Goal: Information Seeking & Learning: Learn about a topic

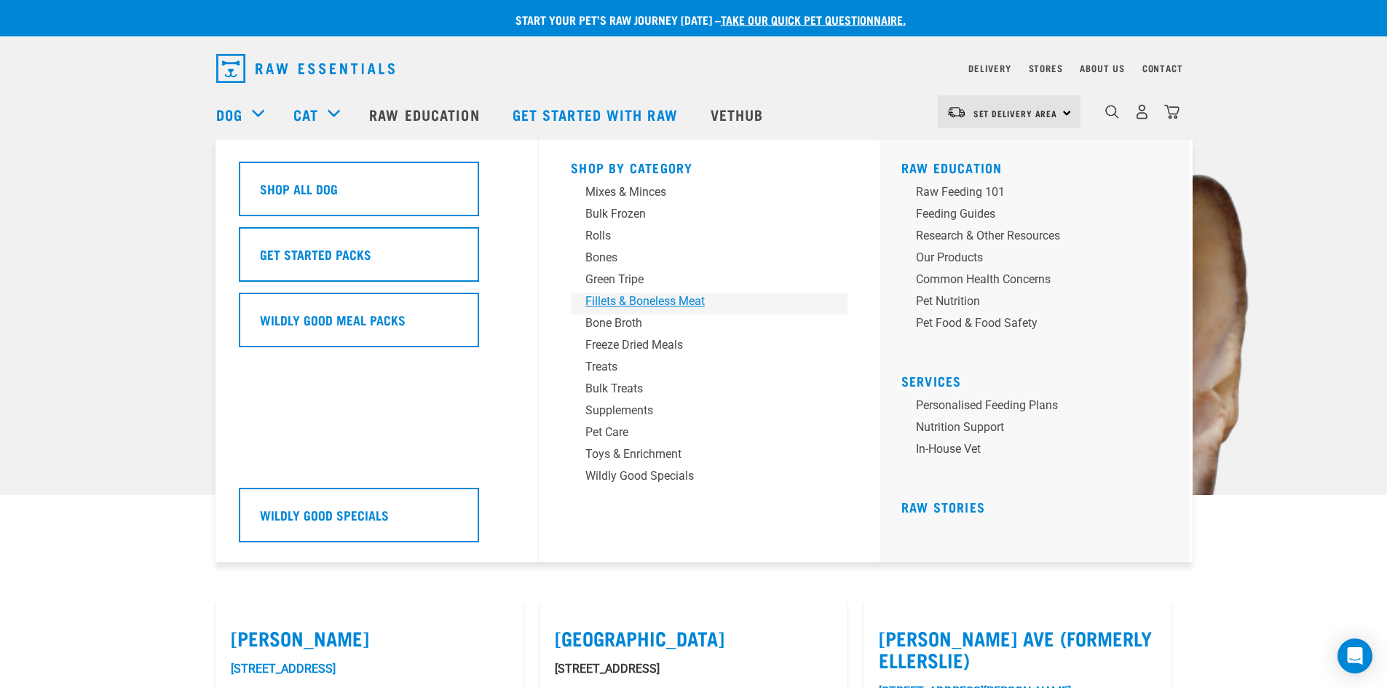
click at [655, 301] on div "Fillets & Boneless Meat" at bounding box center [698, 301] width 227 height 17
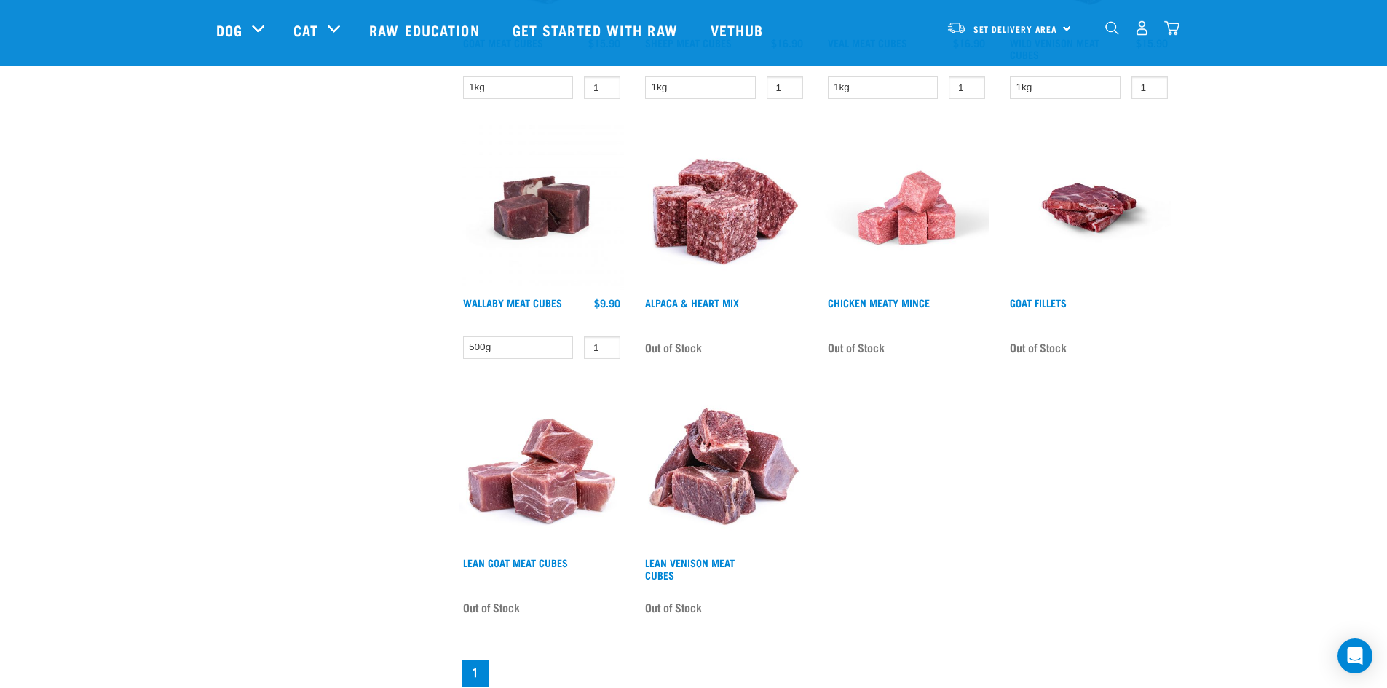
scroll to position [873, 0]
click at [1055, 29] on span "Set Delivery Area" at bounding box center [1015, 29] width 84 height 5
click at [991, 100] on link "[GEOGRAPHIC_DATA]" at bounding box center [1007, 101] width 140 height 32
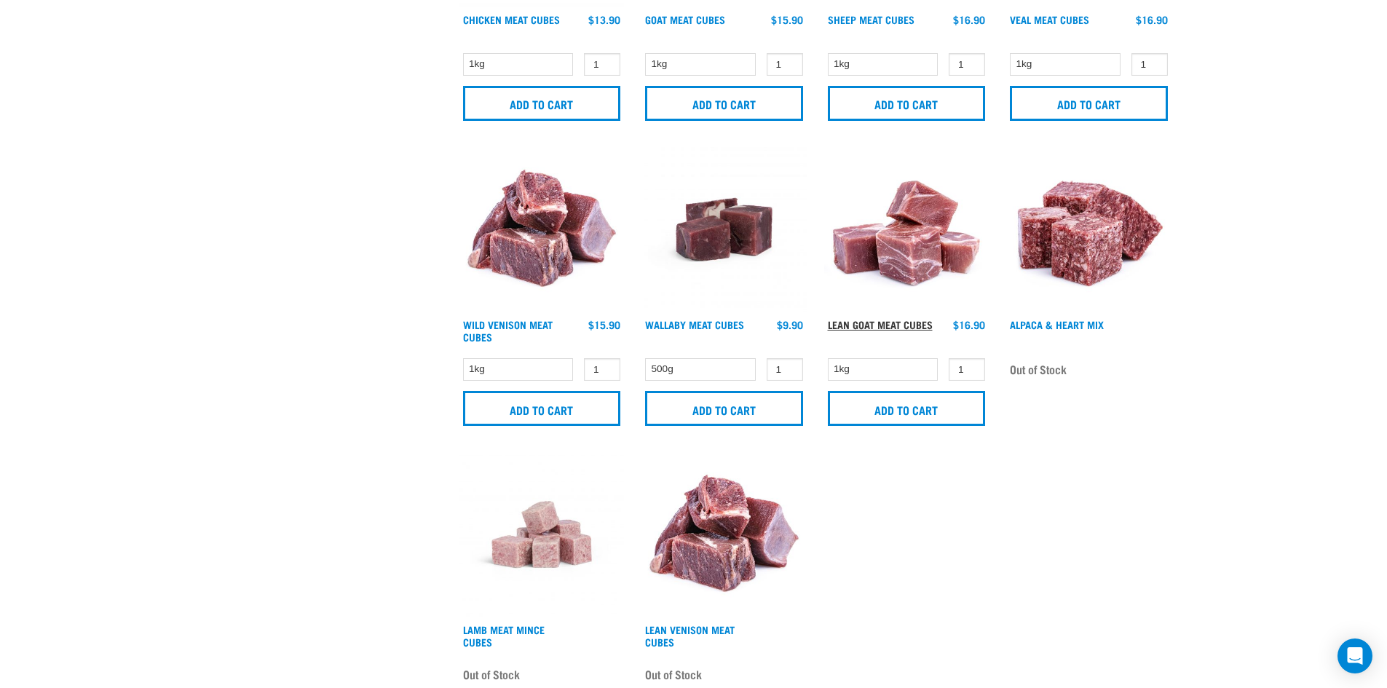
click at [865, 325] on link "Lean Goat Meat Cubes" at bounding box center [880, 324] width 105 height 5
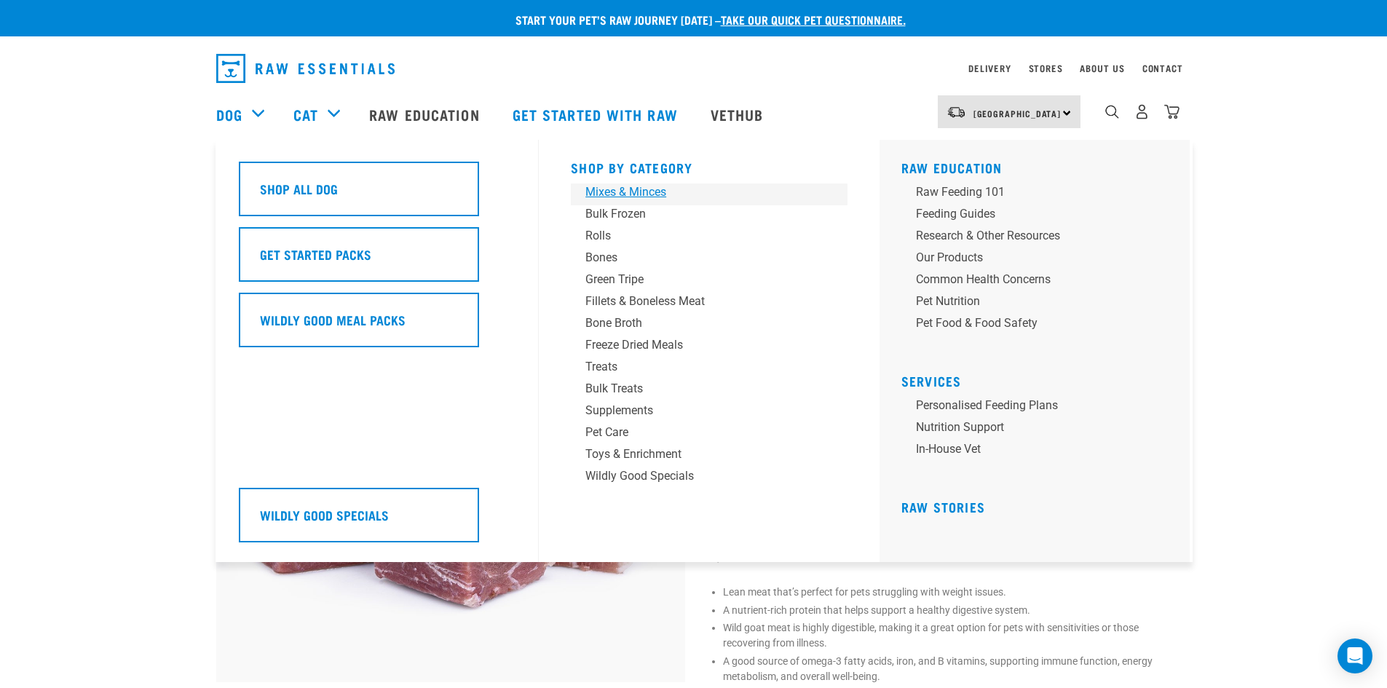
click at [596, 198] on div "Mixes & Minces" at bounding box center [698, 191] width 227 height 17
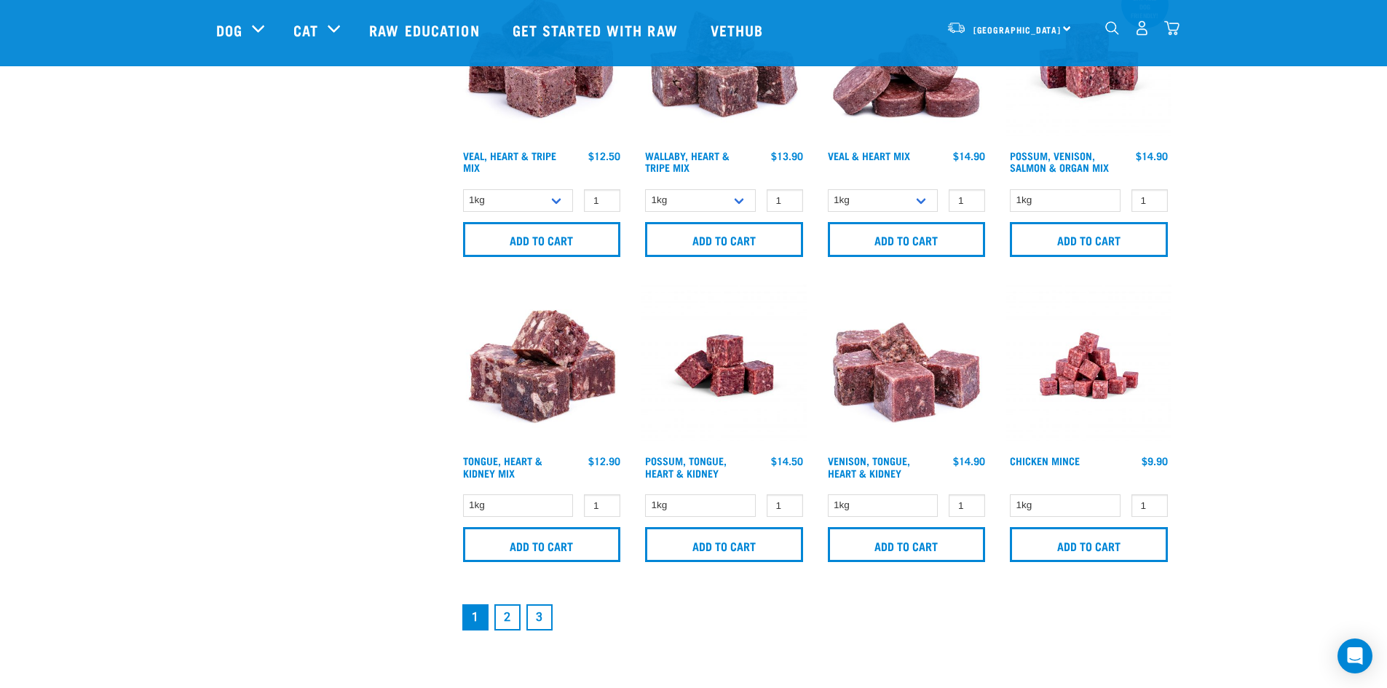
scroll to position [1964, 0]
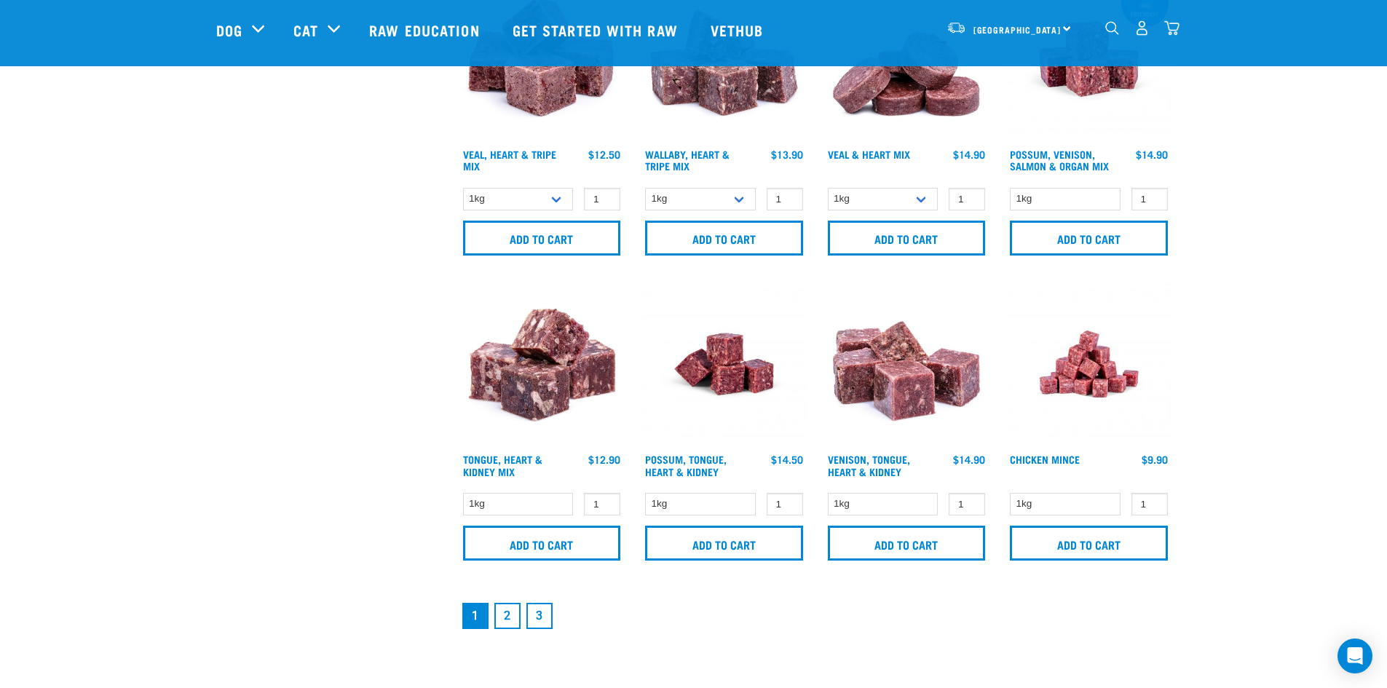
click at [507, 611] on link "2" at bounding box center [507, 616] width 26 height 26
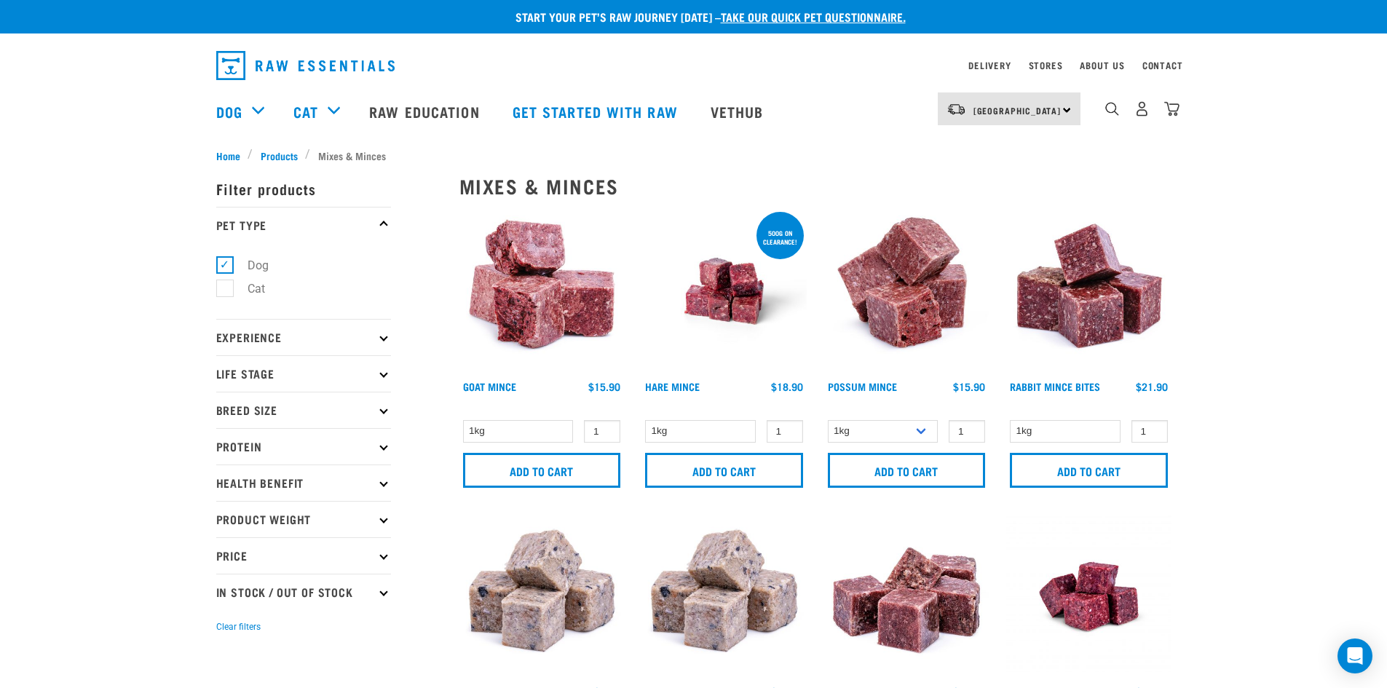
scroll to position [1, 0]
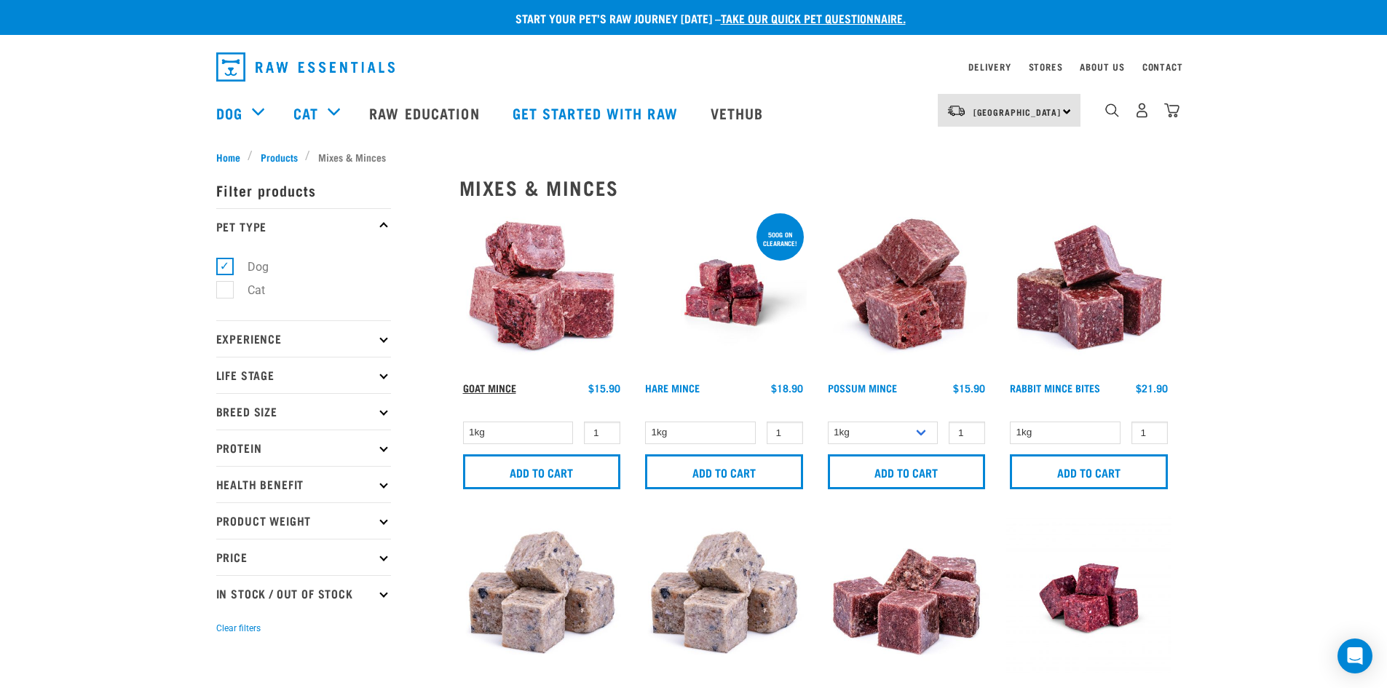
click at [498, 389] on link "Goat Mince" at bounding box center [489, 387] width 53 height 5
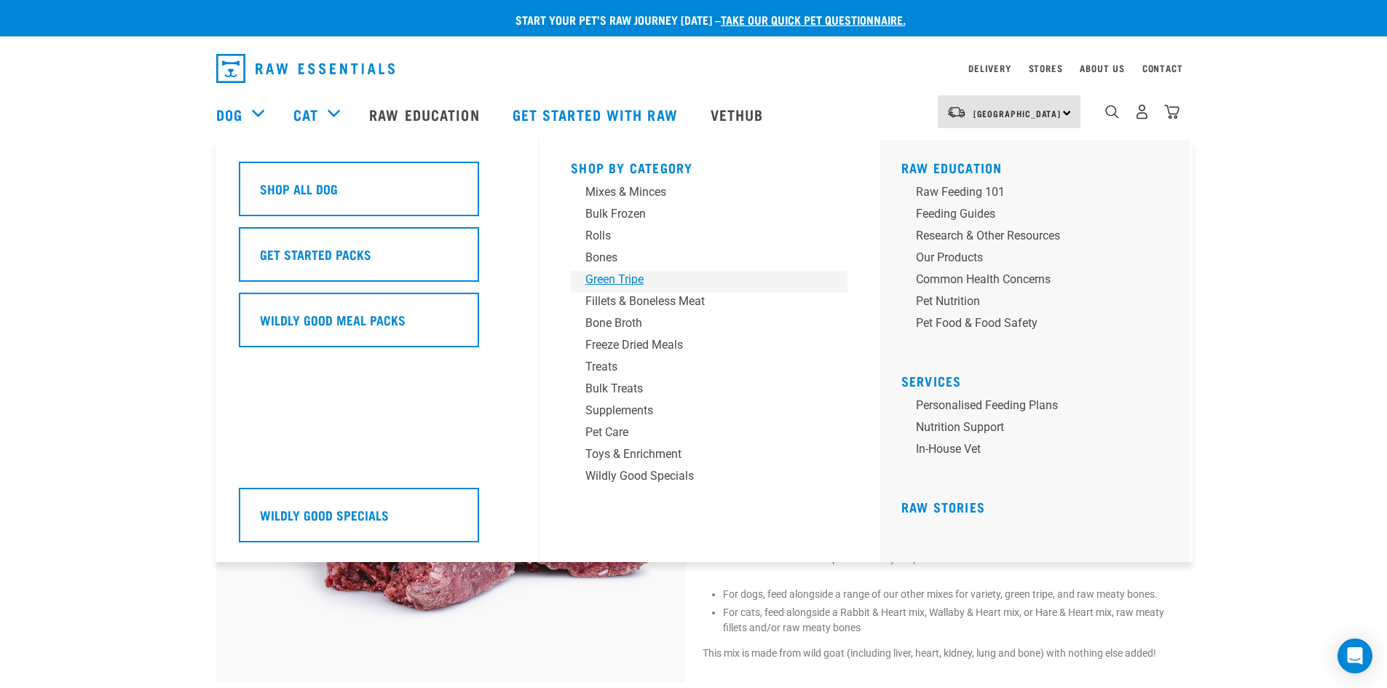
click at [607, 281] on div "Green Tripe" at bounding box center [698, 279] width 227 height 17
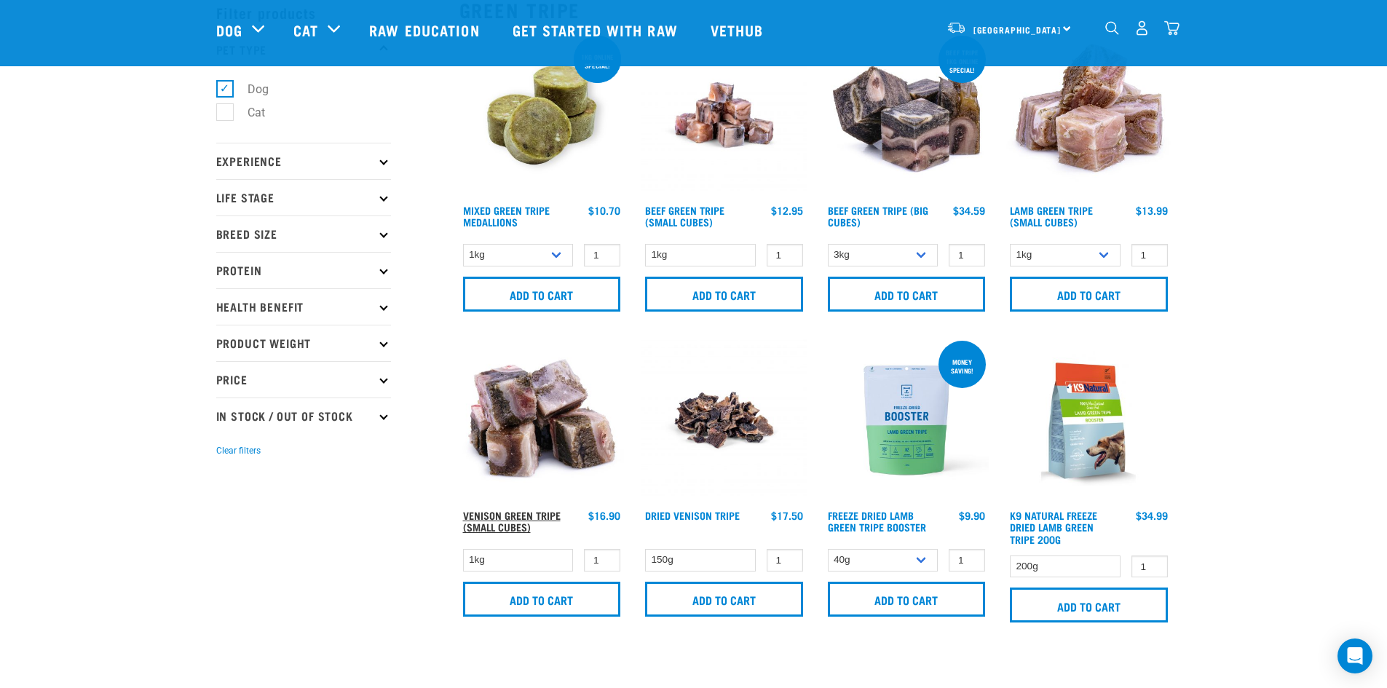
scroll to position [73, 0]
click at [485, 514] on link "Venison Green Tripe (Small Cubes)" at bounding box center [512, 520] width 98 height 17
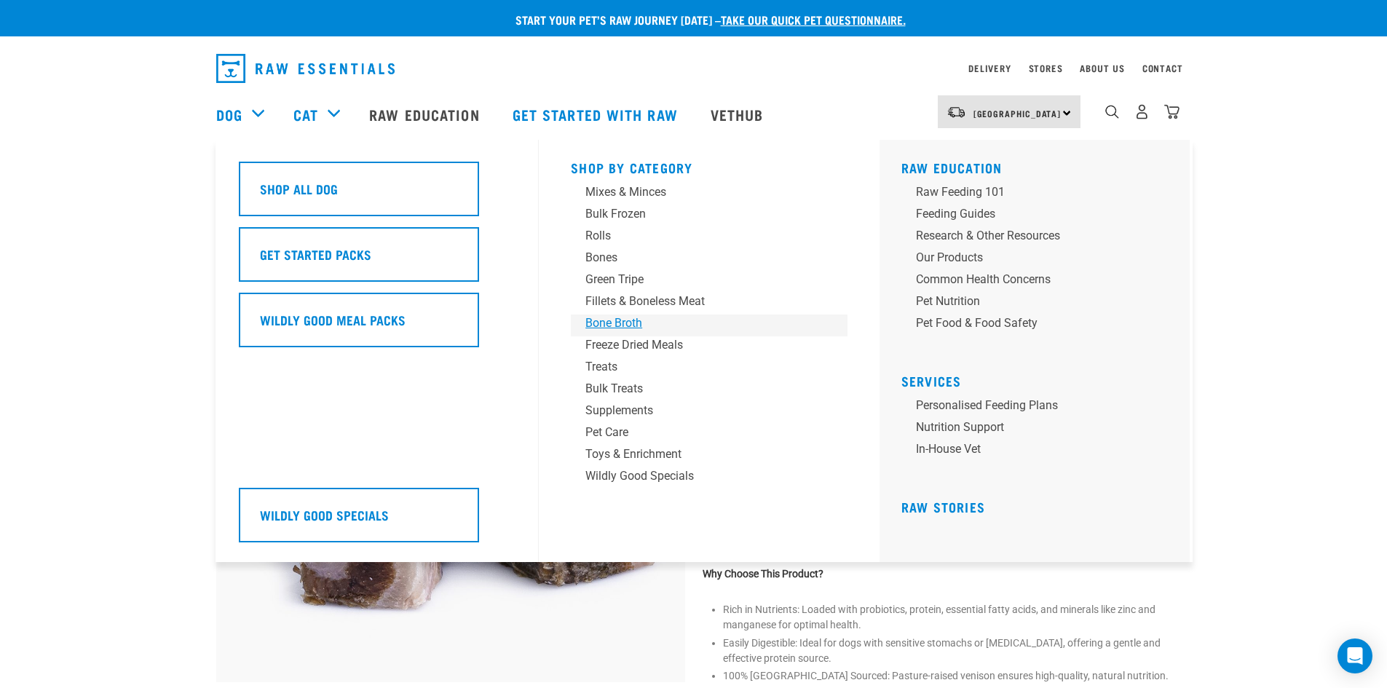
click at [617, 320] on div "Bone Broth" at bounding box center [698, 322] width 227 height 17
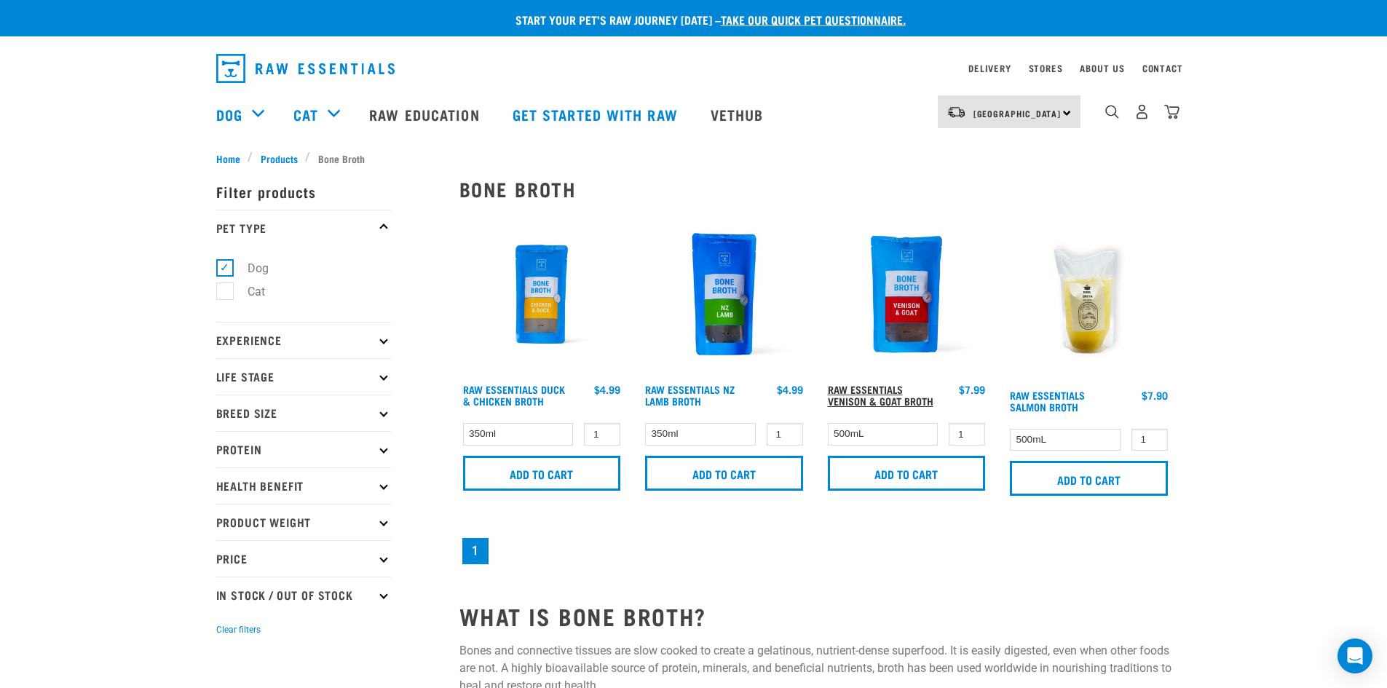
click at [849, 392] on link "Raw Essentials Venison & Goat Broth" at bounding box center [881, 394] width 106 height 17
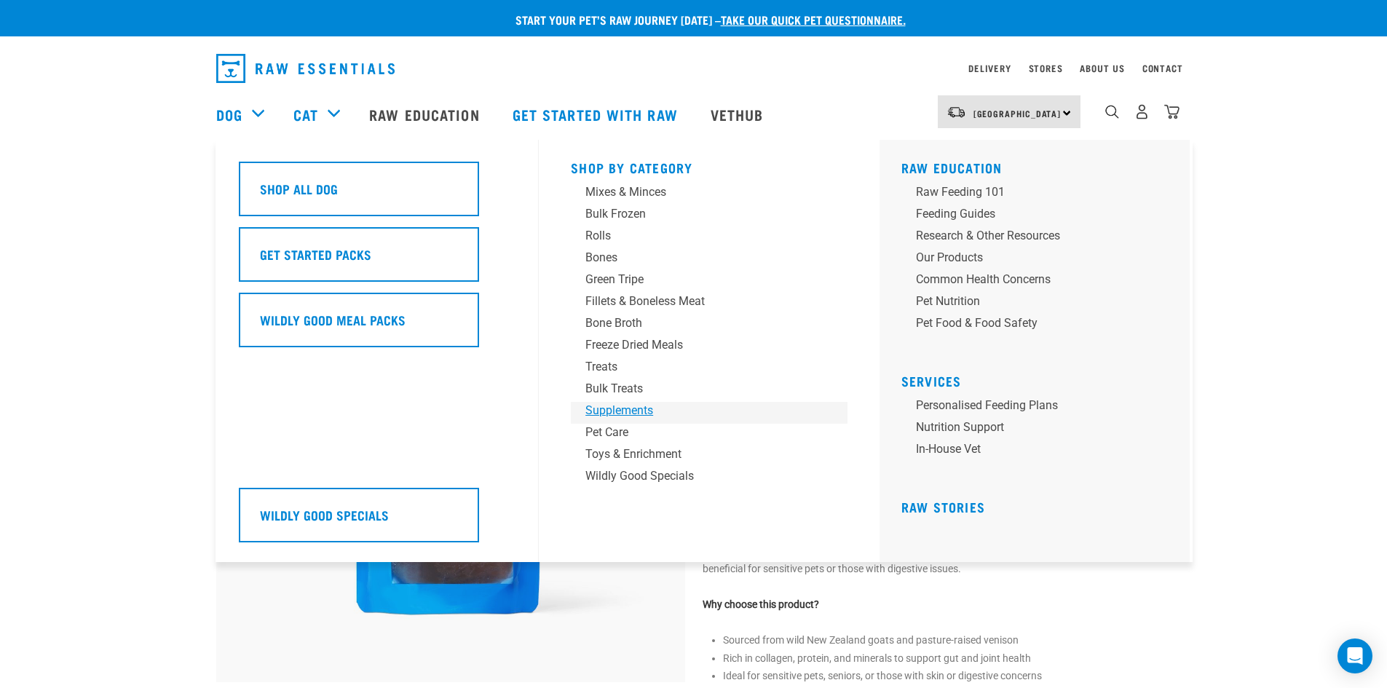
click at [615, 415] on div "Supplements" at bounding box center [698, 410] width 227 height 17
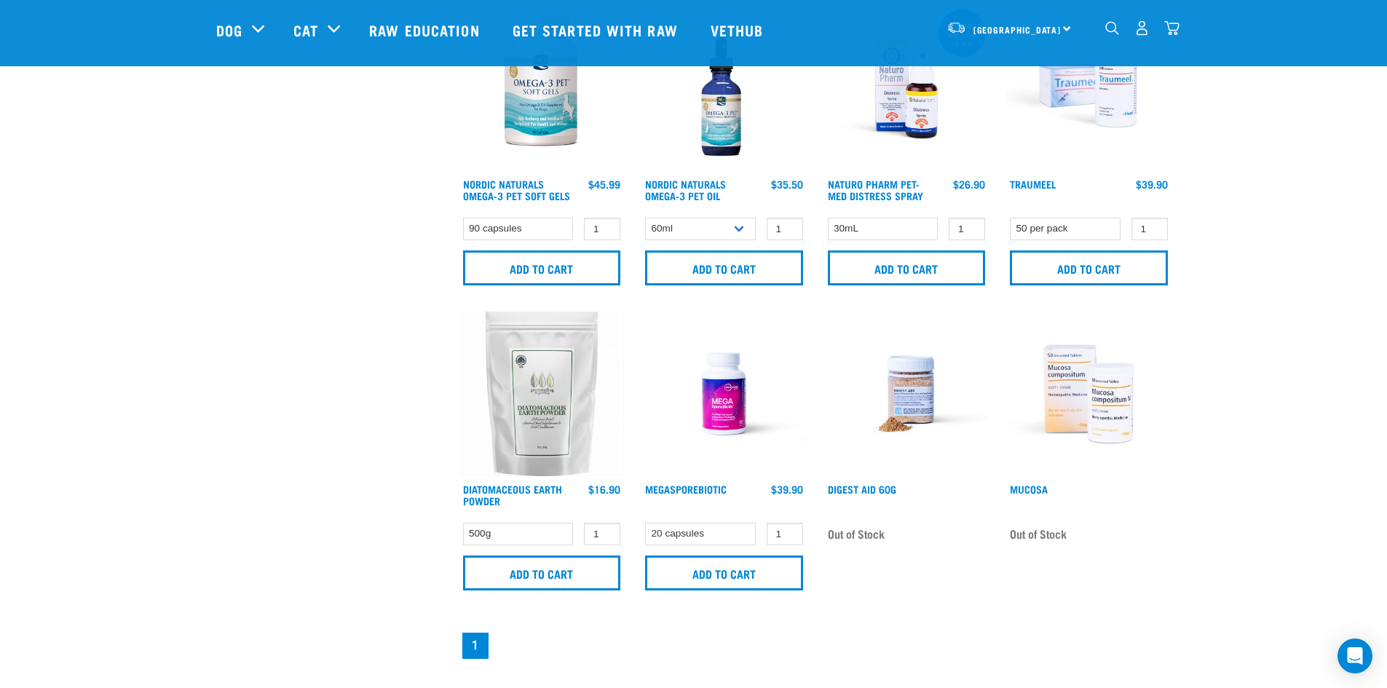
scroll to position [727, 0]
click at [689, 487] on link "MegaSporeBiotic" at bounding box center [686, 487] width 82 height 5
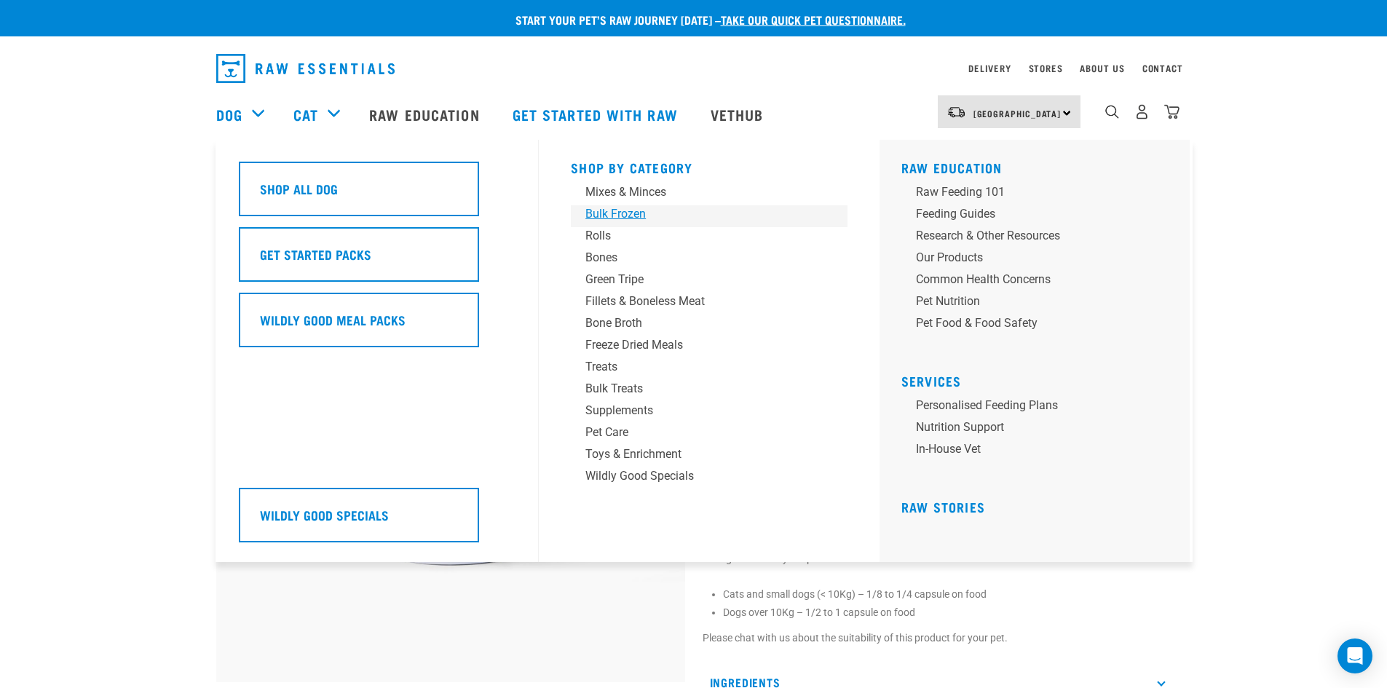
click at [607, 215] on div "Bulk Frozen" at bounding box center [698, 213] width 227 height 17
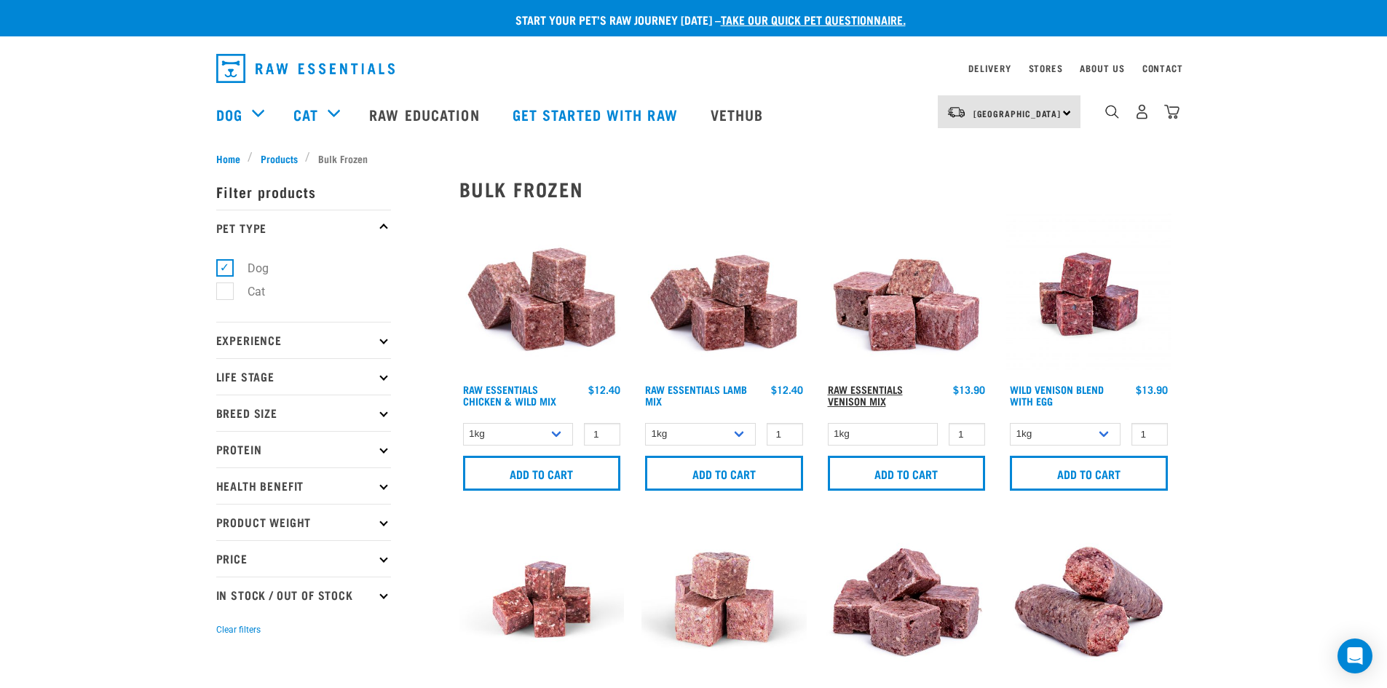
click at [860, 389] on link "Raw Essentials Venison Mix" at bounding box center [865, 394] width 75 height 17
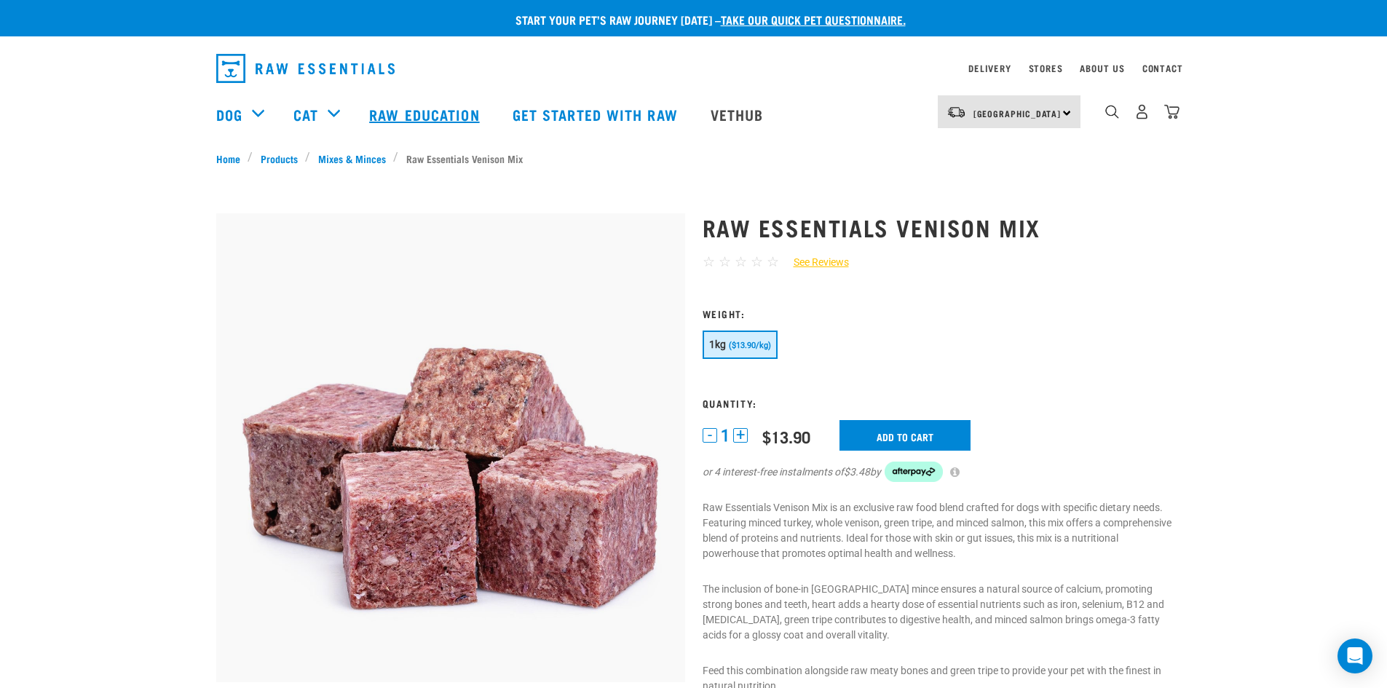
click at [403, 109] on link "Raw Education" at bounding box center [425, 114] width 143 height 58
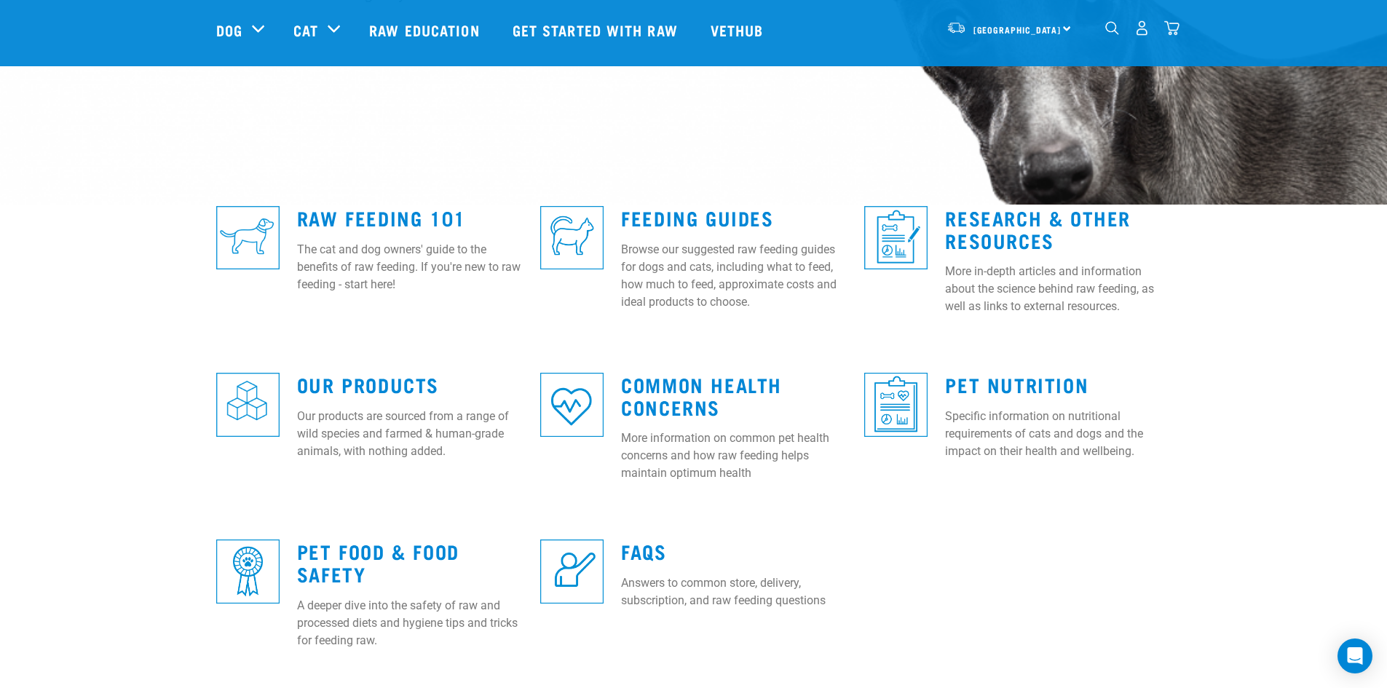
scroll to position [291, 0]
click at [1007, 233] on link "Research & Other Resources" at bounding box center [1038, 227] width 186 height 33
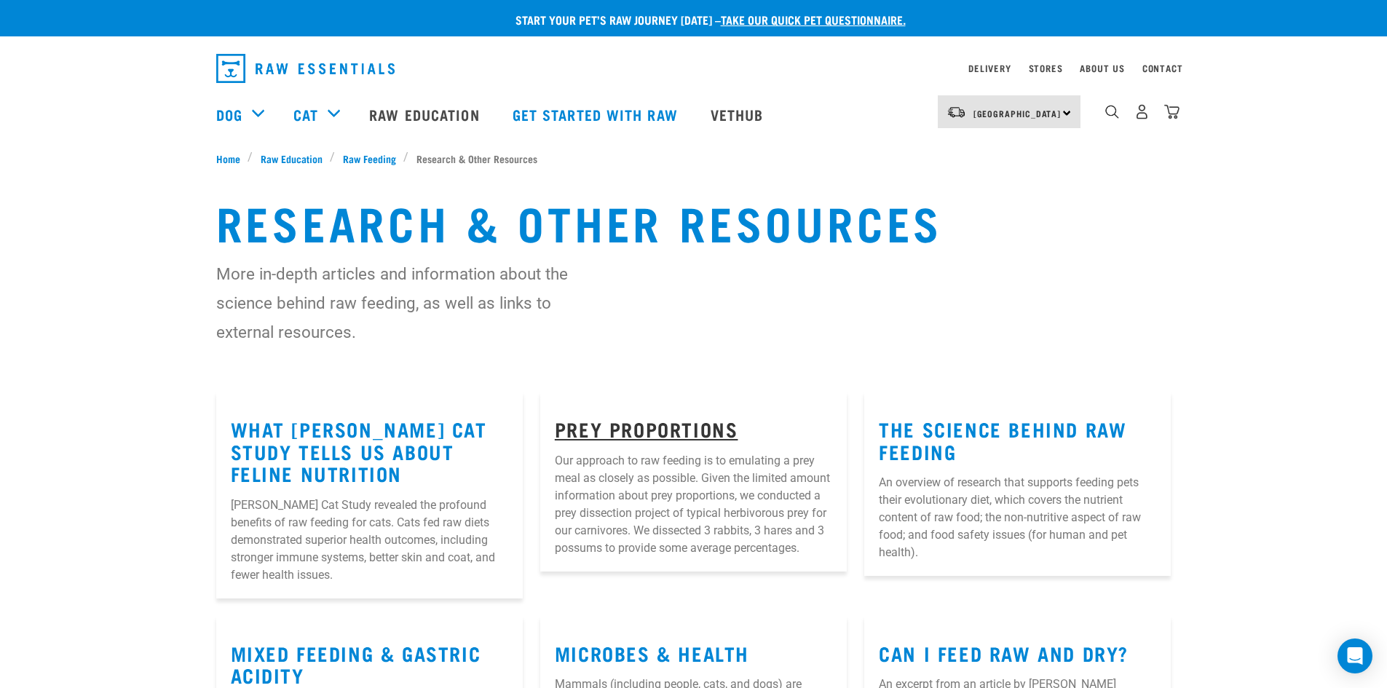
click at [646, 428] on link "Prey Proportions" at bounding box center [646, 428] width 183 height 11
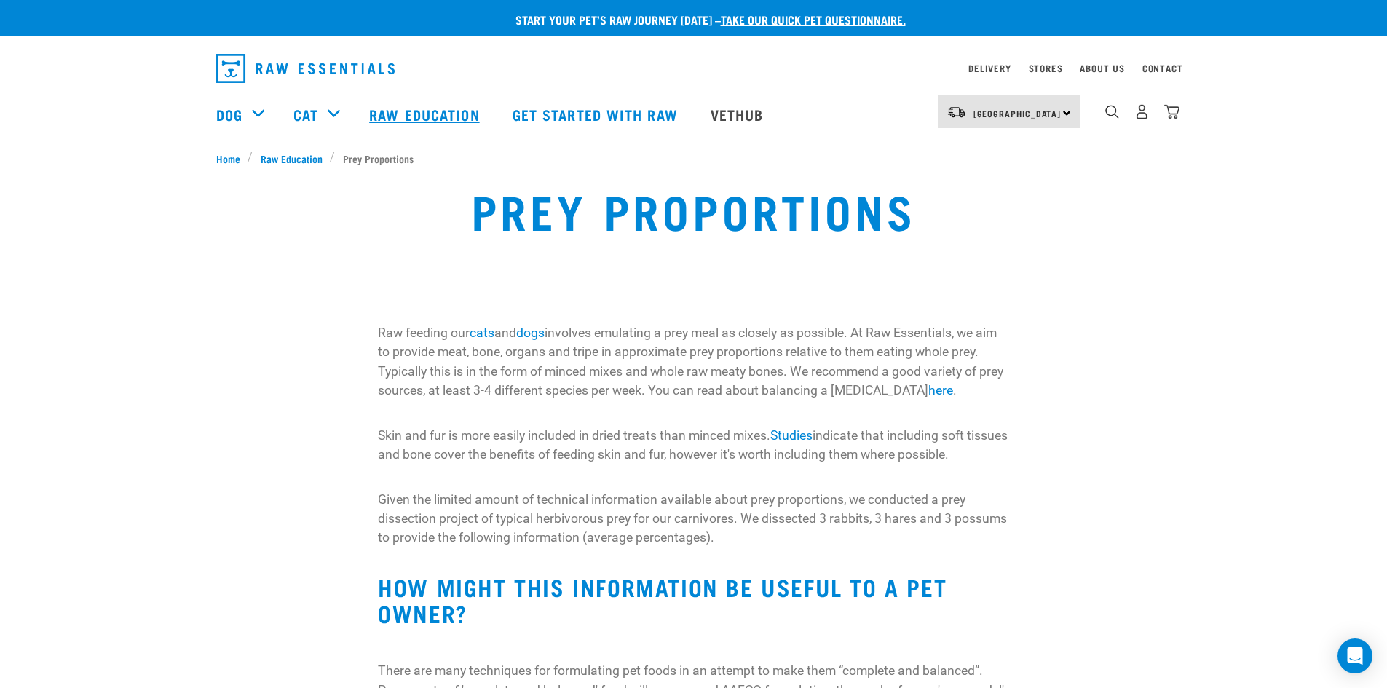
click at [411, 118] on link "Raw Education" at bounding box center [425, 114] width 143 height 58
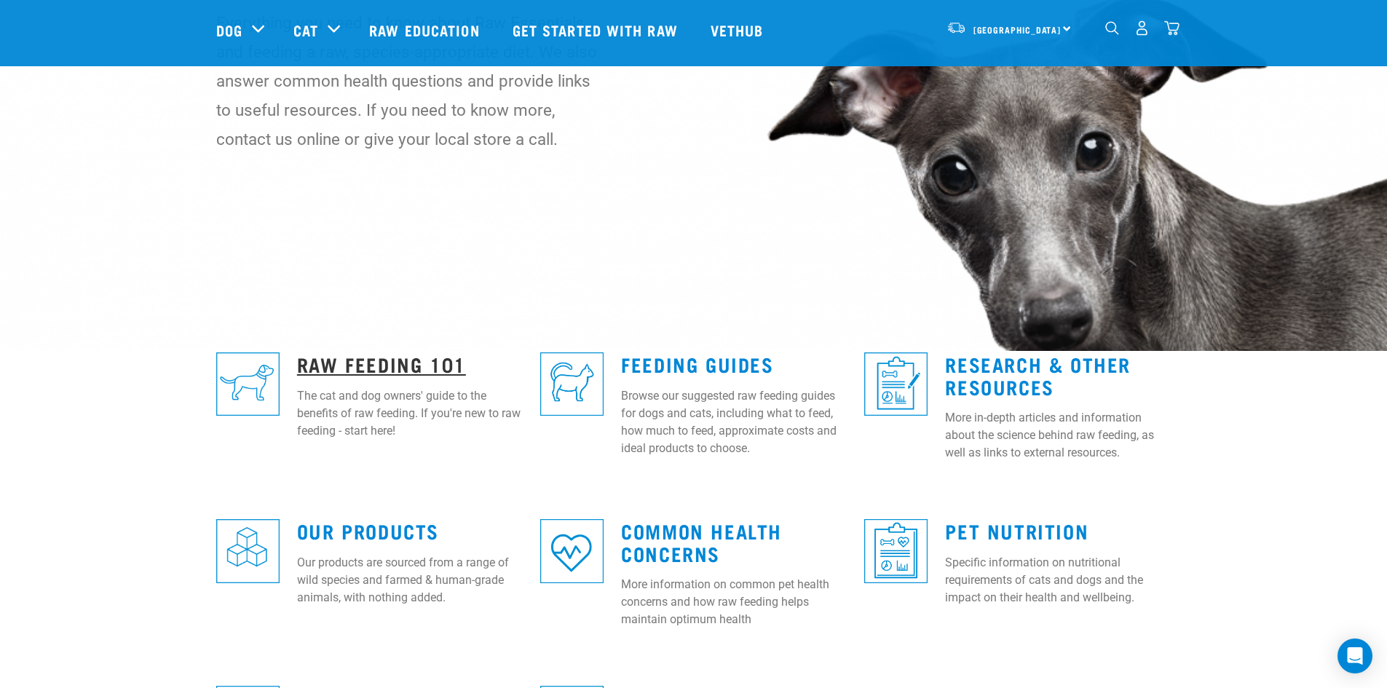
scroll to position [145, 0]
click at [346, 368] on link "Raw Feeding 101" at bounding box center [381, 362] width 169 height 11
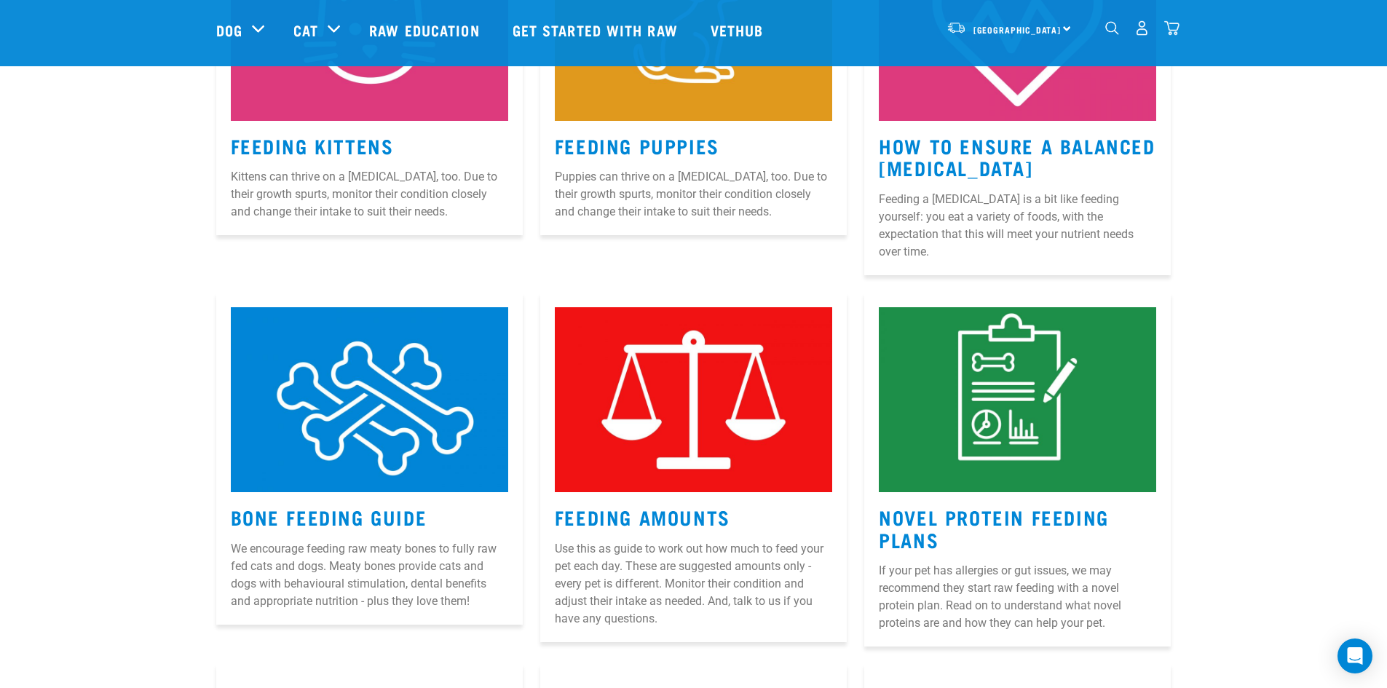
scroll to position [1165, 0]
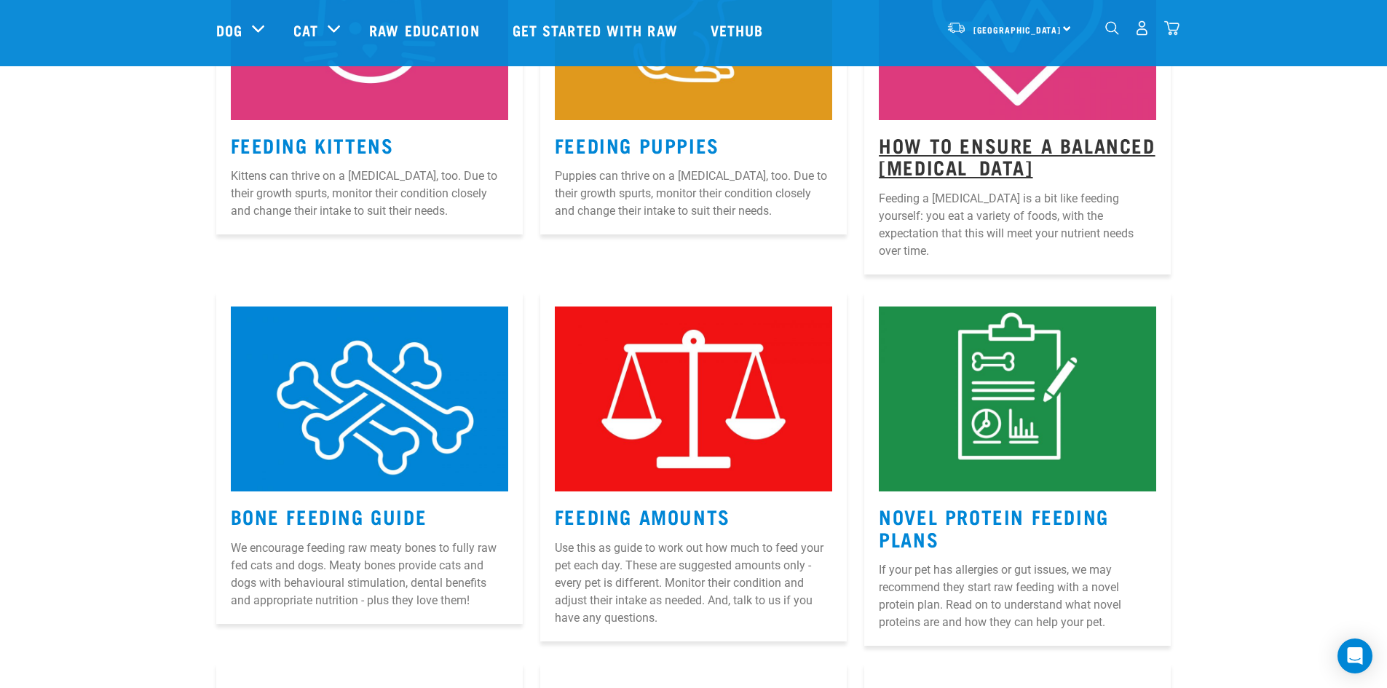
click at [934, 154] on link "How to Ensure a Balanced [MEDICAL_DATA]" at bounding box center [1017, 155] width 276 height 33
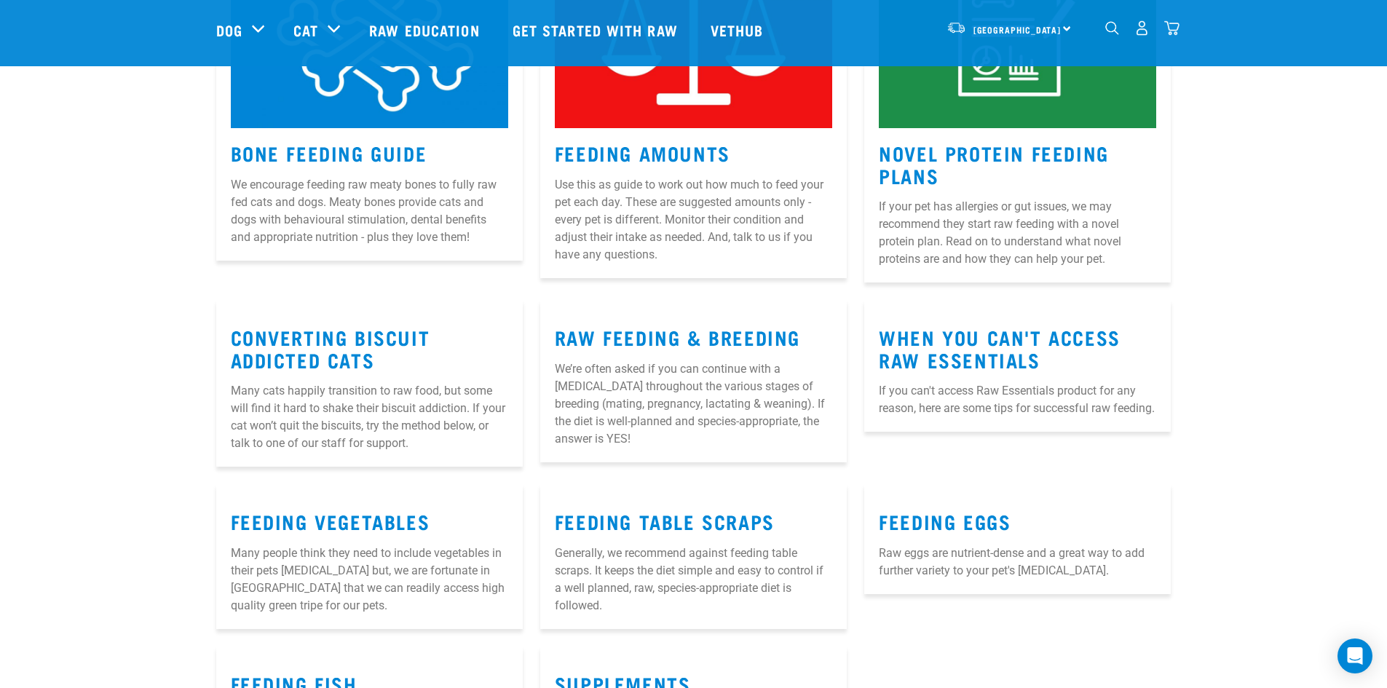
scroll to position [1528, 0]
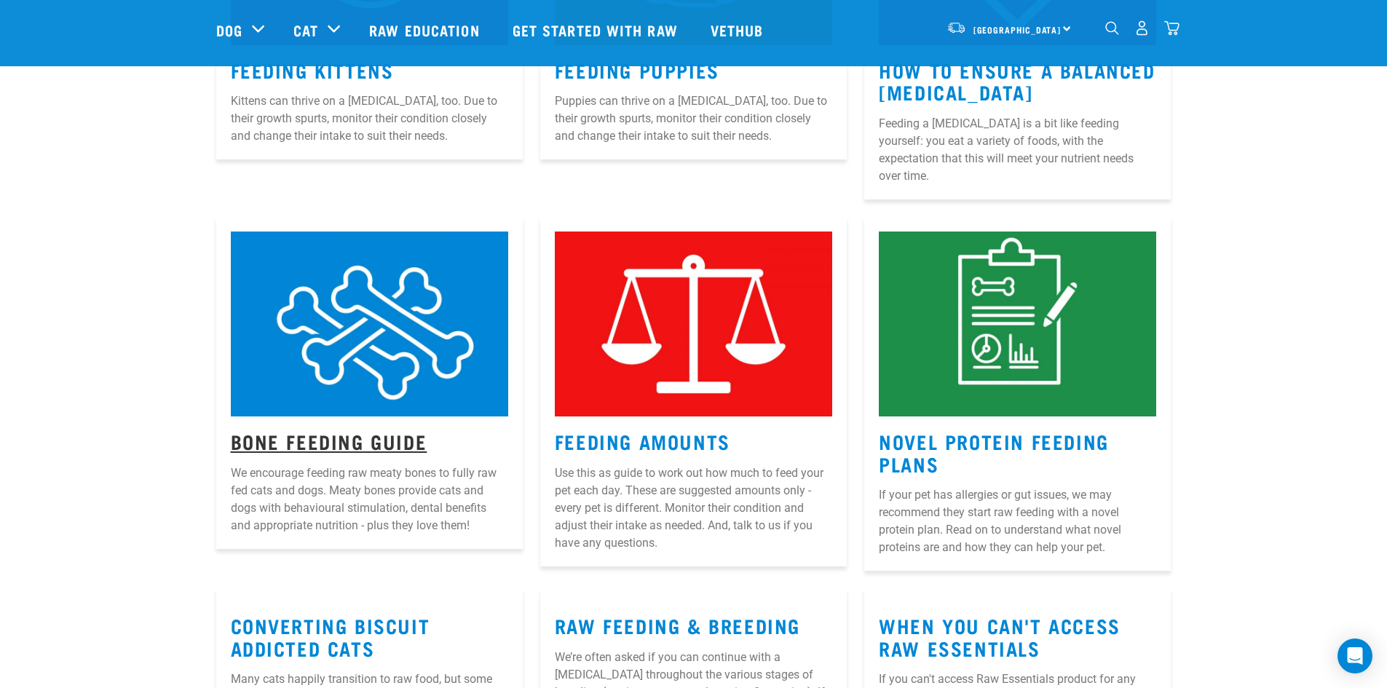
click at [333, 435] on link "Bone Feeding Guide" at bounding box center [329, 440] width 197 height 11
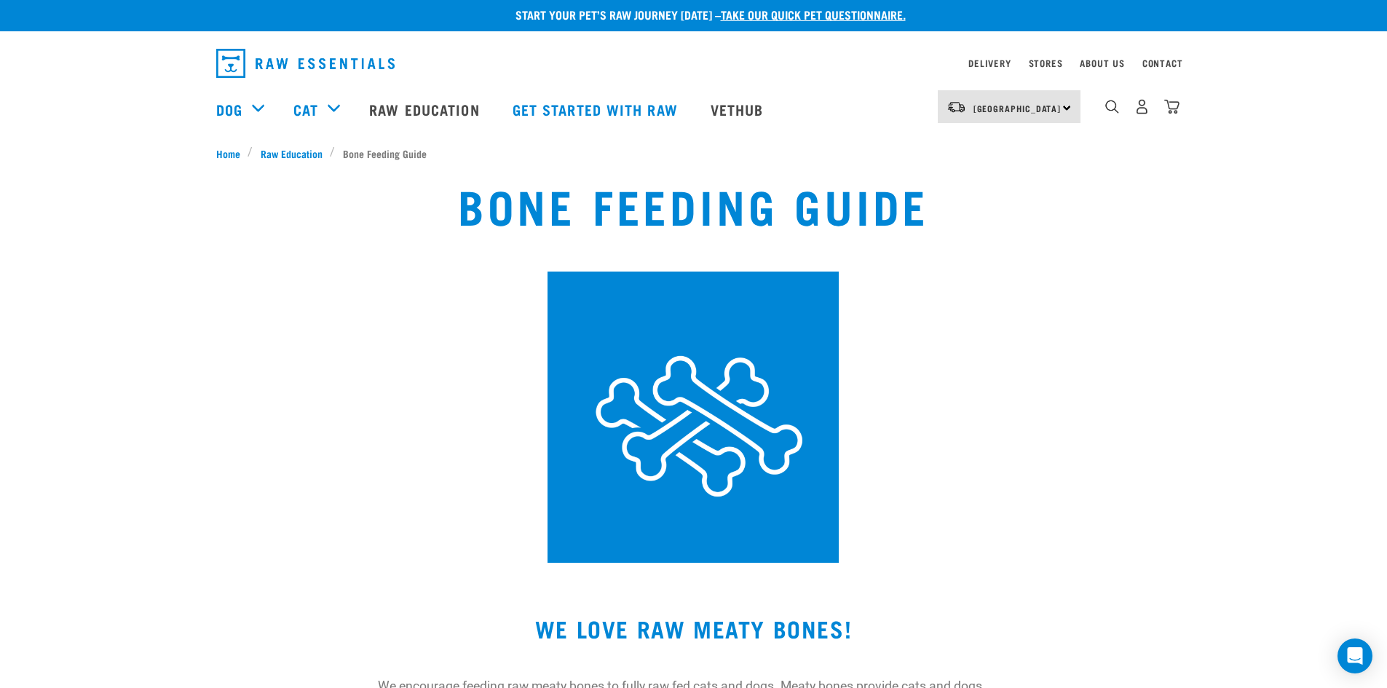
scroll to position [23, 0]
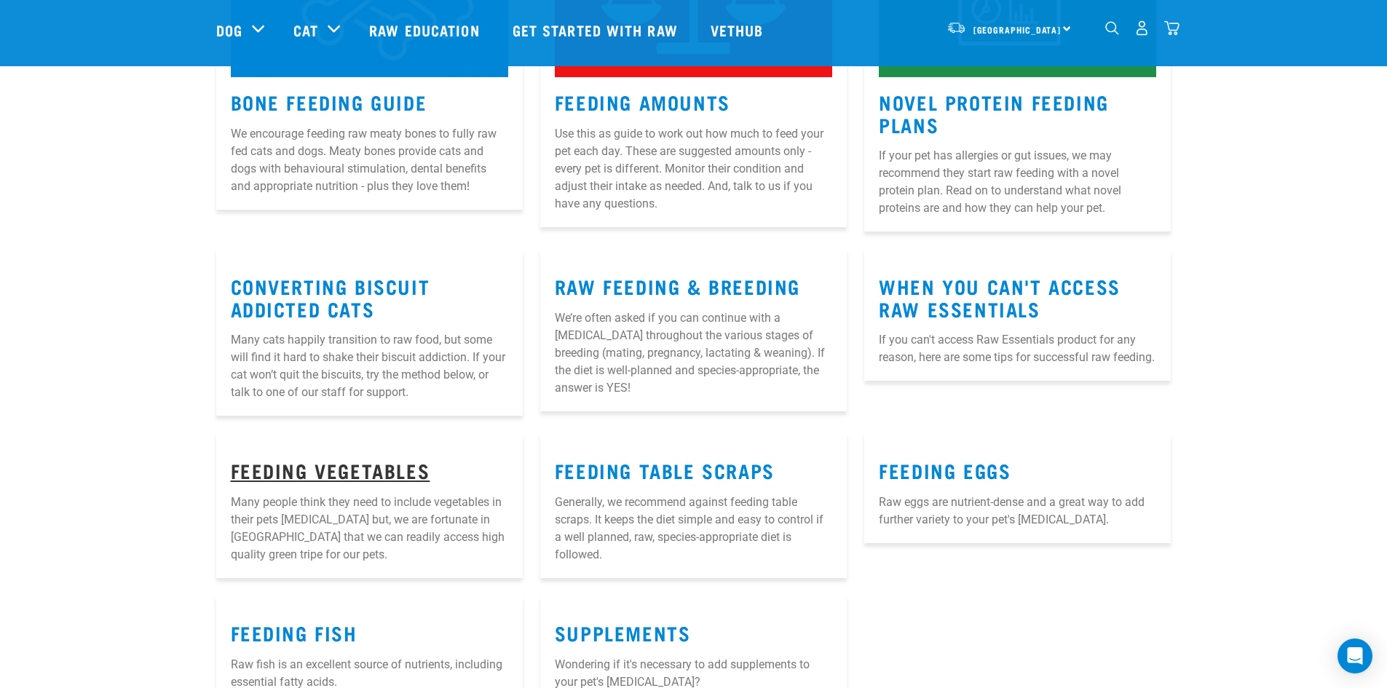
click at [366, 464] on link "Feeding Vegetables" at bounding box center [330, 469] width 199 height 11
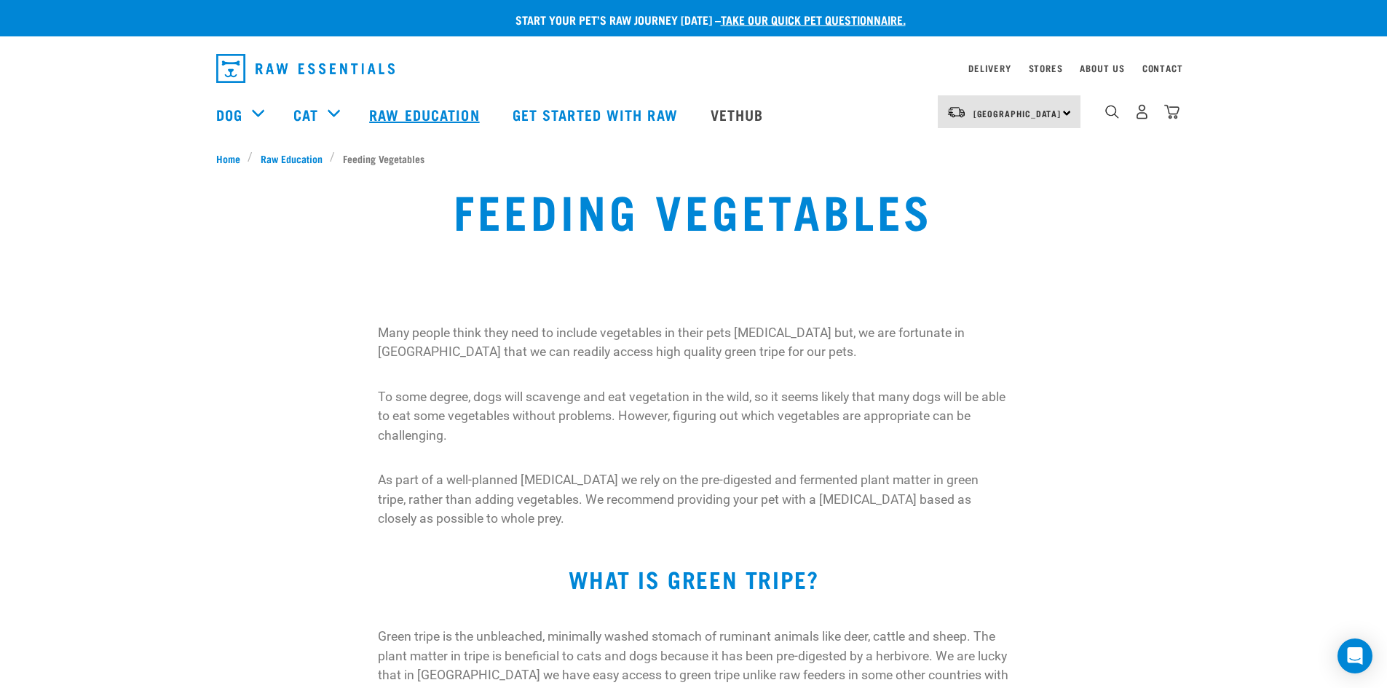
click at [405, 114] on link "Raw Education" at bounding box center [425, 114] width 143 height 58
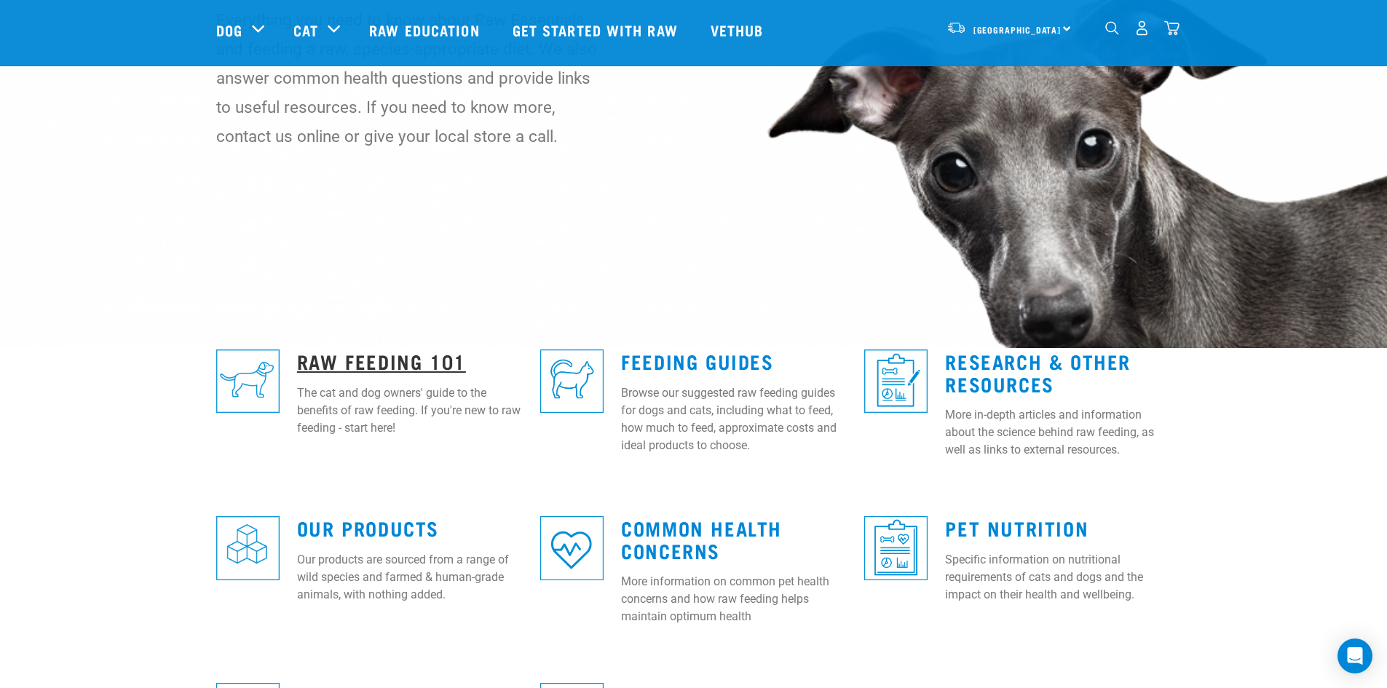
scroll to position [146, 0]
click at [408, 361] on link "Raw Feeding 101" at bounding box center [381, 361] width 169 height 11
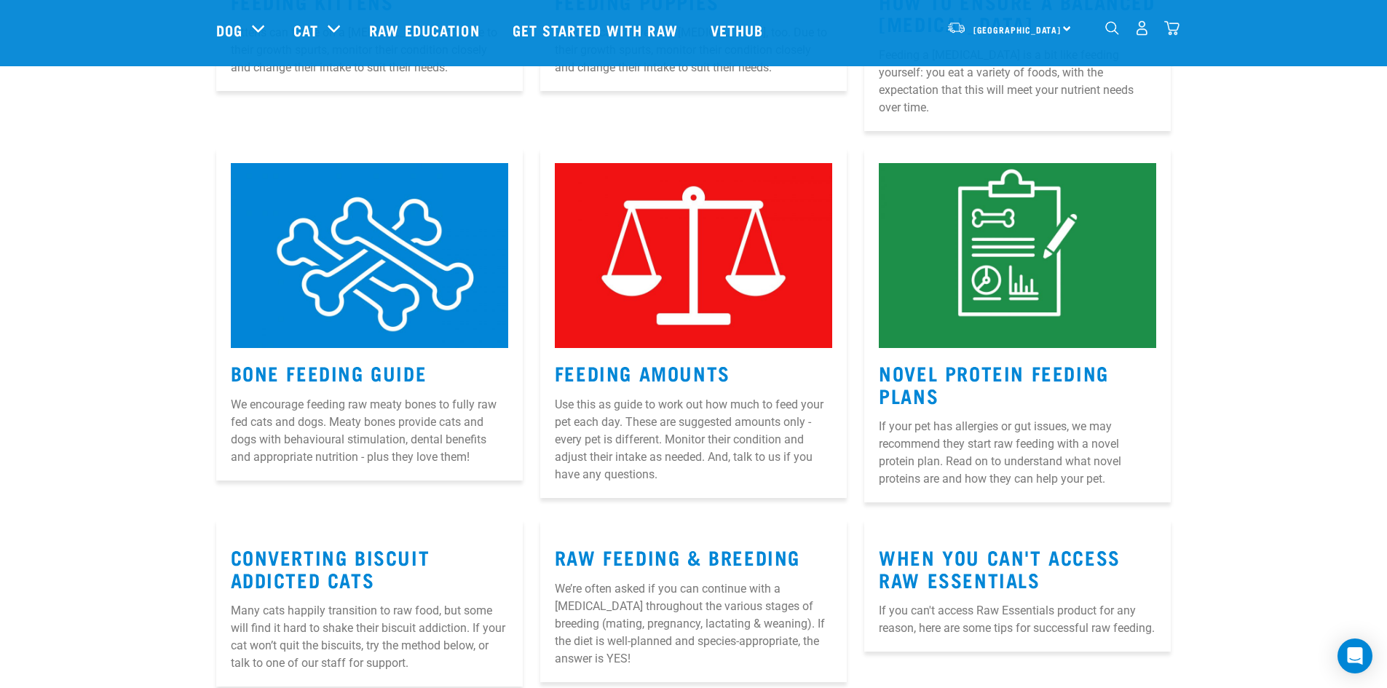
scroll to position [1309, 0]
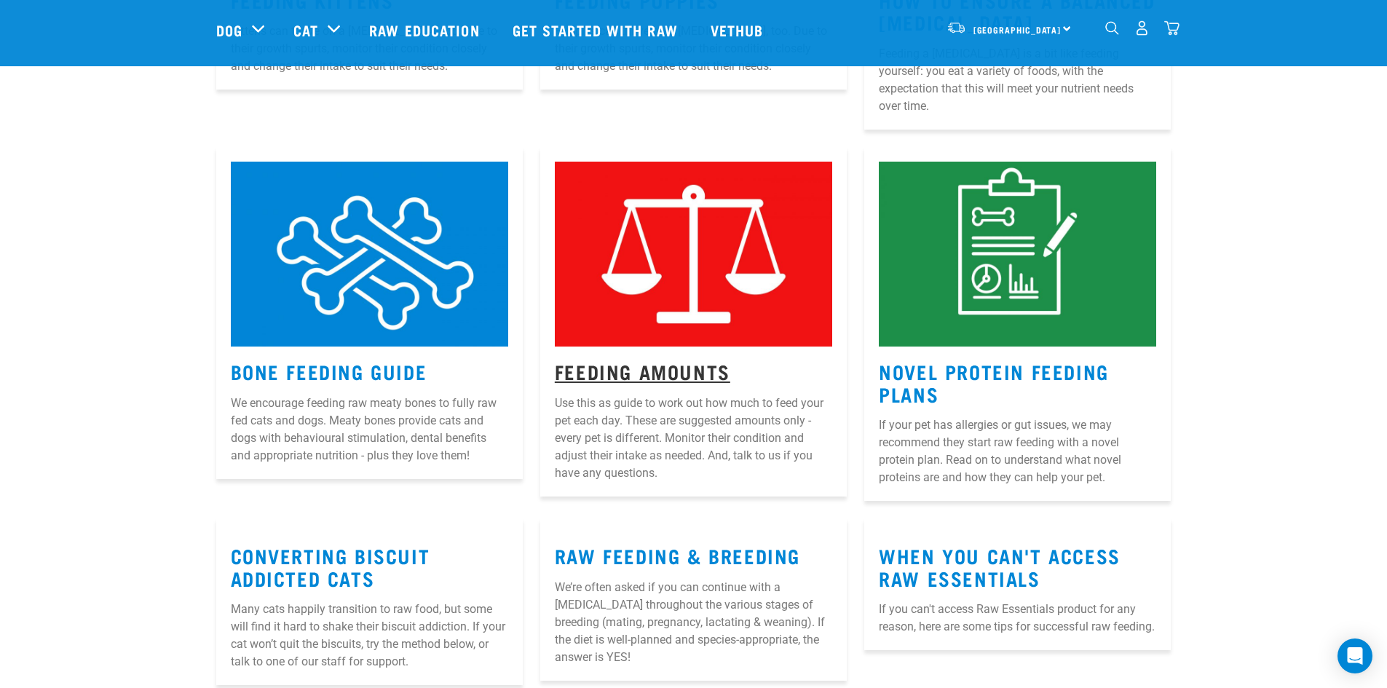
click at [623, 365] on link "Feeding Amounts" at bounding box center [642, 370] width 175 height 11
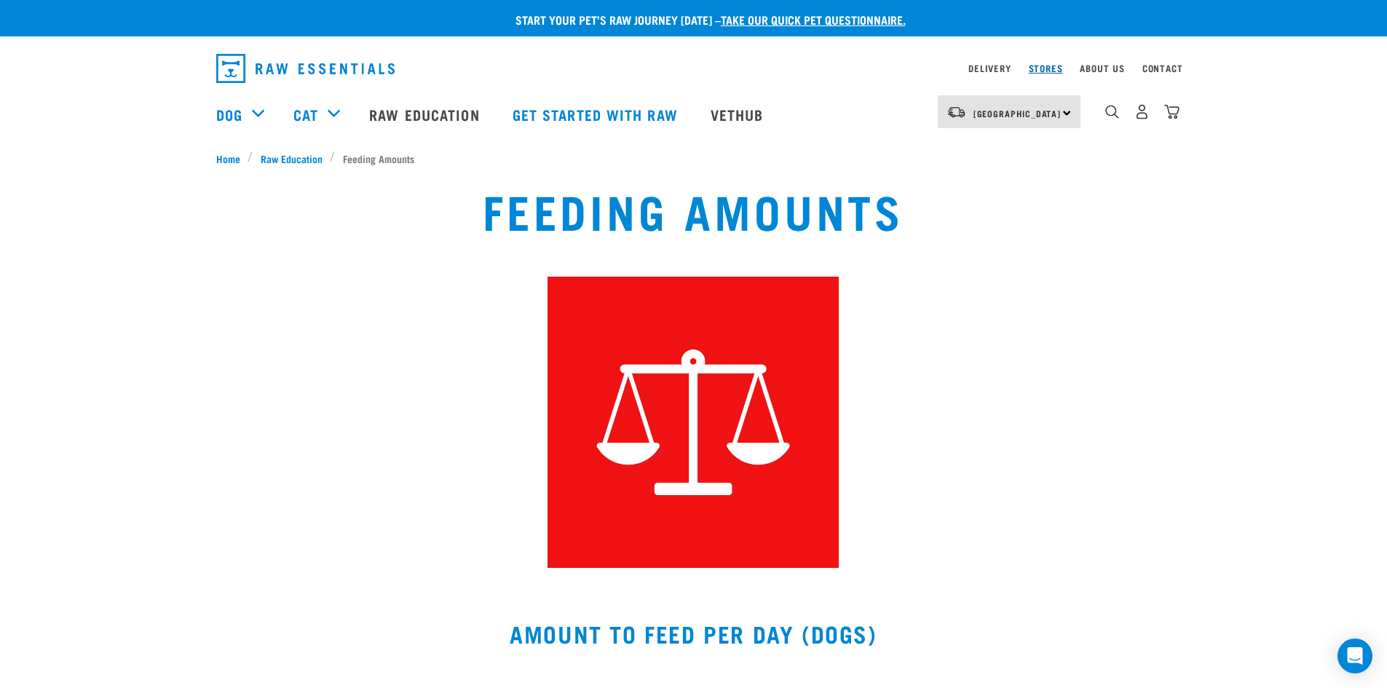
click at [1049, 66] on link "Stores" at bounding box center [1045, 68] width 34 height 5
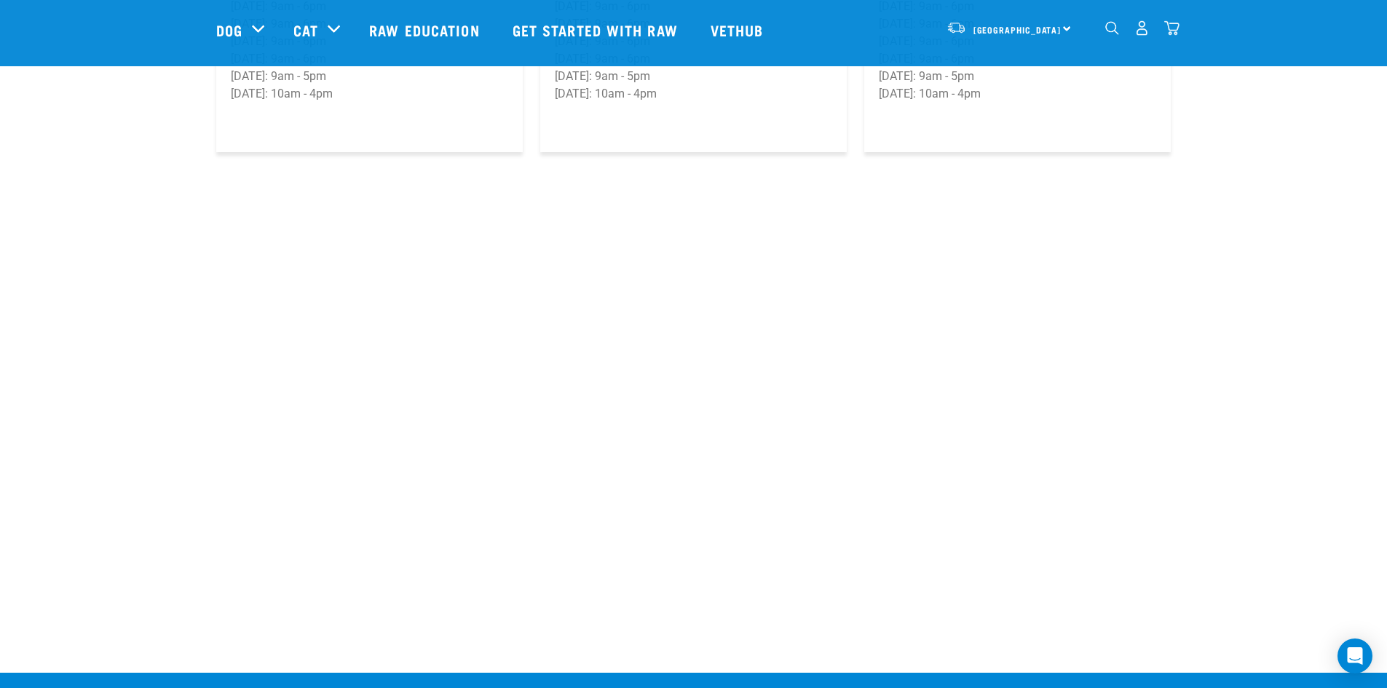
scroll to position [2494, 0]
